Goal: Find specific page/section: Find specific page/section

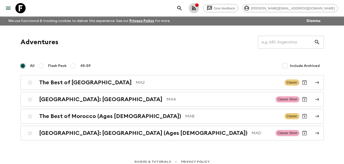
click at [199, 8] on div "button" at bounding box center [197, 5] width 4 height 5
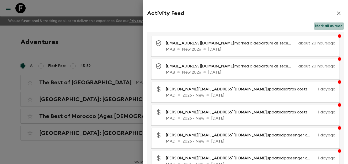
click at [326, 25] on button "Mark all as read" at bounding box center [329, 26] width 30 height 7
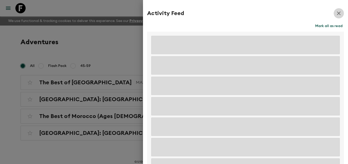
click at [336, 12] on icon "button" at bounding box center [338, 13] width 6 height 6
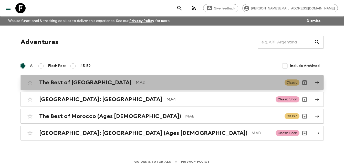
click at [70, 86] on h2 "The Best of [GEOGRAPHIC_DATA]" at bounding box center [85, 82] width 92 height 7
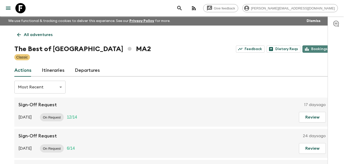
click at [317, 50] on link "Bookings" at bounding box center [315, 49] width 27 height 7
click at [18, 34] on icon at bounding box center [19, 35] width 6 height 6
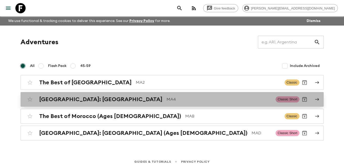
click at [93, 101] on h2 "[GEOGRAPHIC_DATA]: [GEOGRAPHIC_DATA]" at bounding box center [100, 99] width 123 height 7
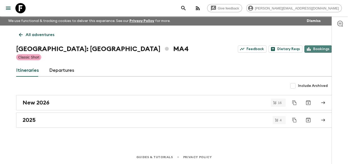
click at [319, 49] on link "Bookings" at bounding box center [317, 49] width 27 height 7
